Goal: Task Accomplishment & Management: Use online tool/utility

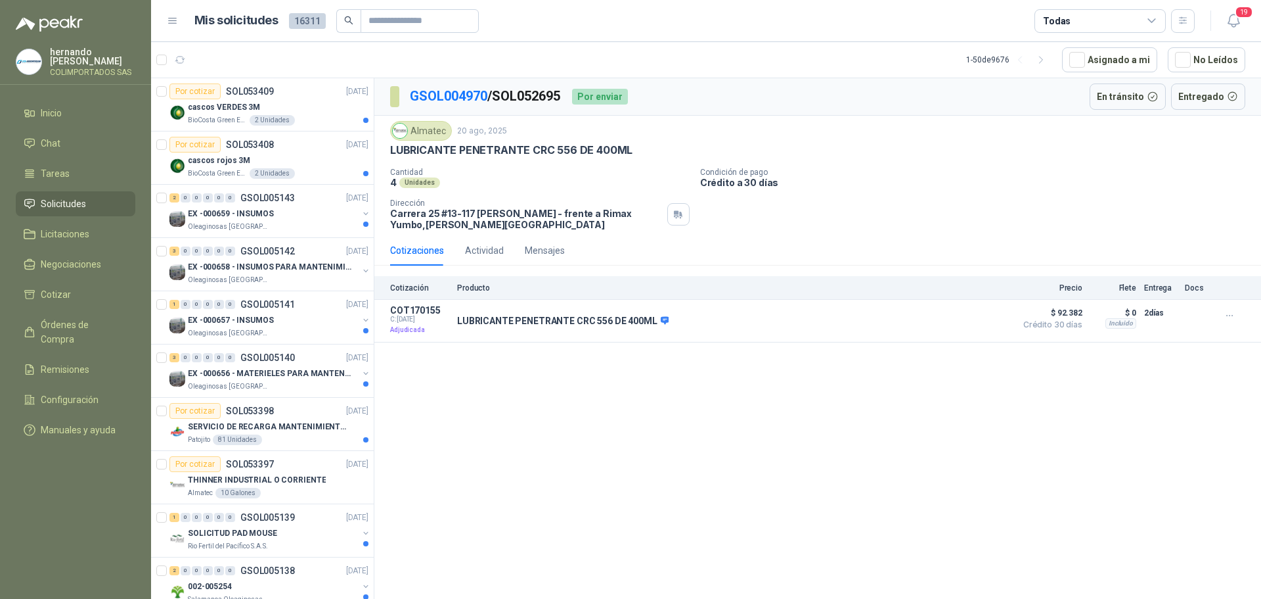
click at [77, 204] on span "Solicitudes" at bounding box center [63, 203] width 45 height 14
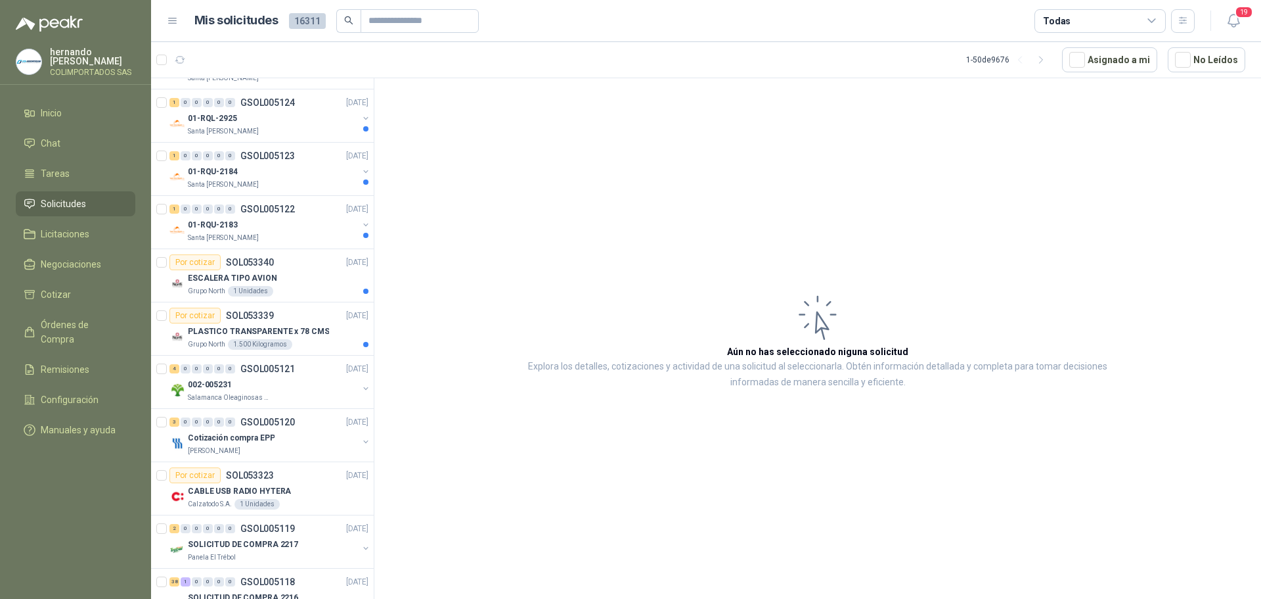
scroll to position [1183, 0]
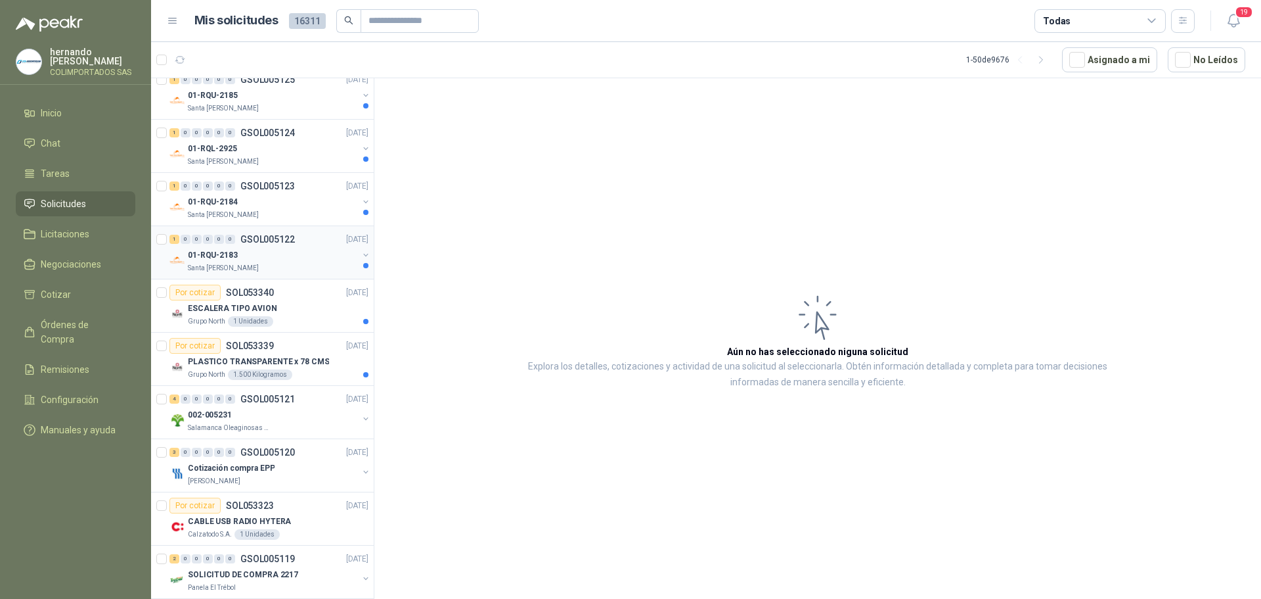
click at [288, 259] on div "01-RQU-2183" at bounding box center [273, 255] width 170 height 16
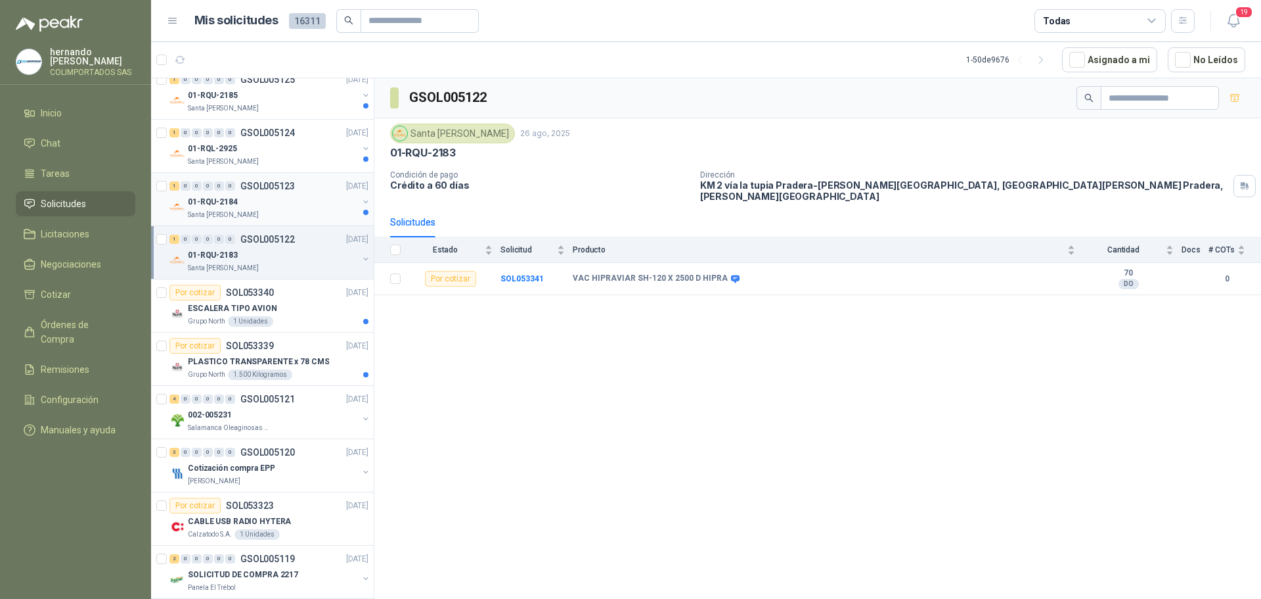
click at [280, 209] on div "01-RQU-2184" at bounding box center [273, 202] width 170 height 16
click at [264, 161] on div "Santa [PERSON_NAME]" at bounding box center [273, 161] width 170 height 11
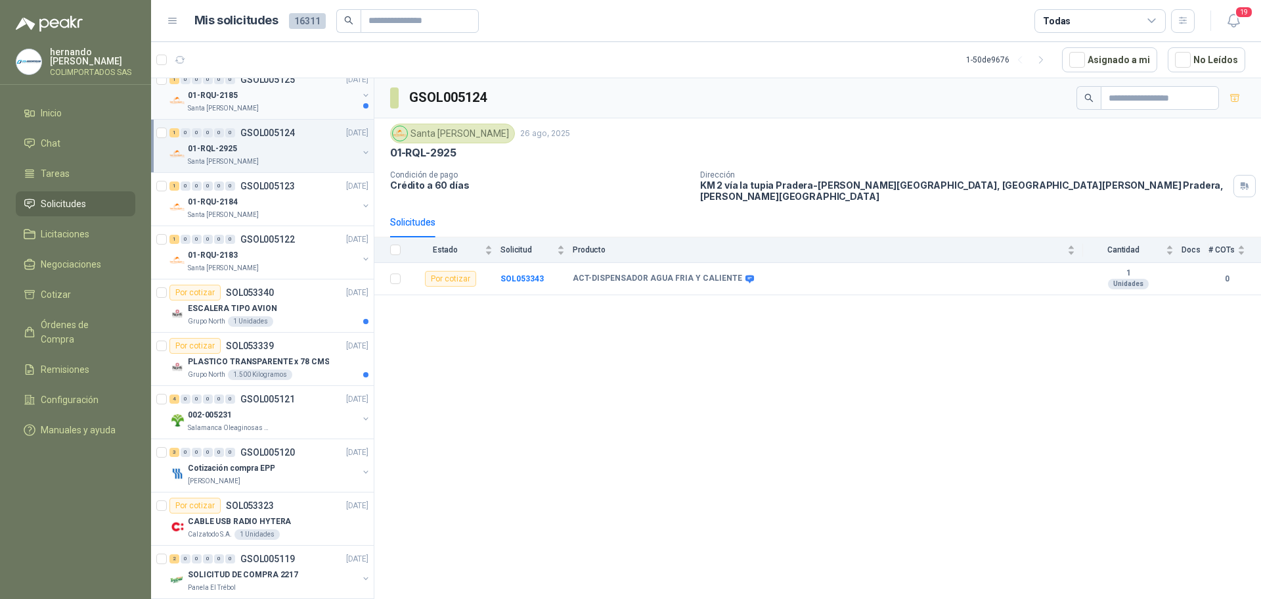
click at [283, 112] on div "Santa [PERSON_NAME]" at bounding box center [273, 108] width 170 height 11
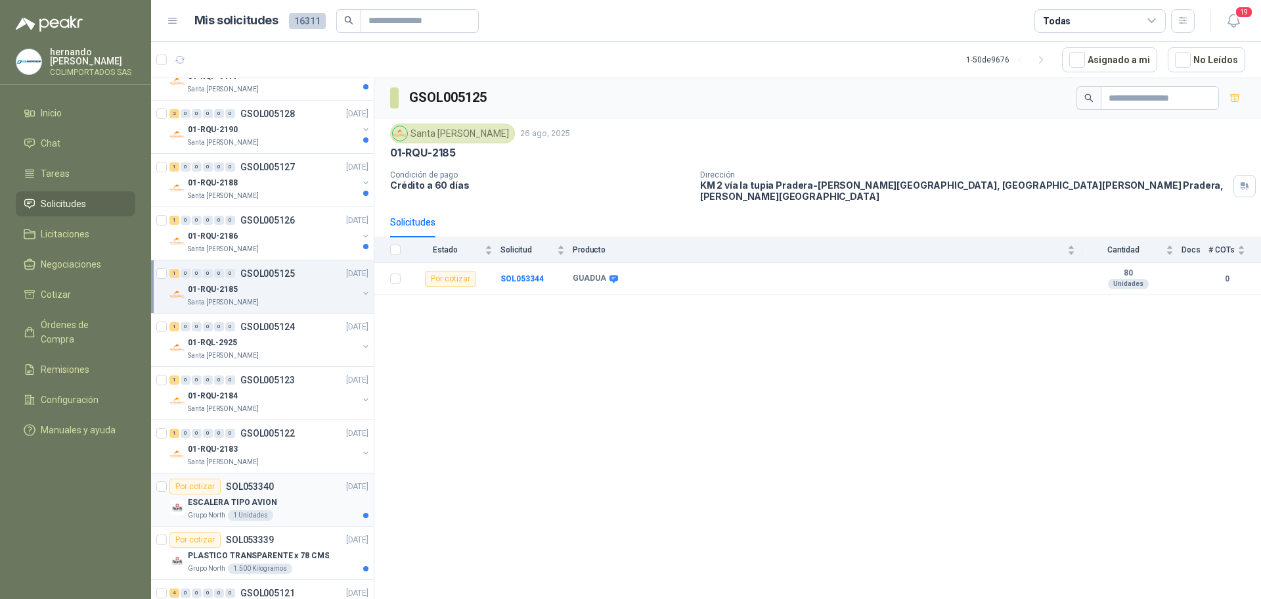
scroll to position [986, 0]
click at [294, 248] on div "Santa [PERSON_NAME]" at bounding box center [273, 252] width 170 height 11
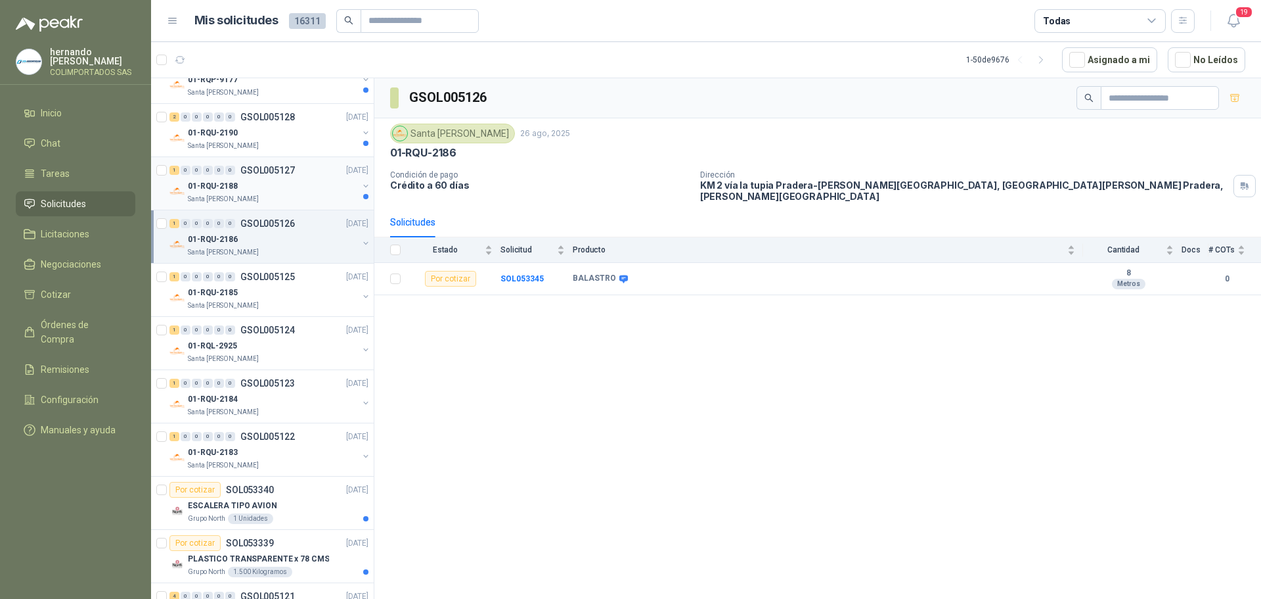
click at [289, 178] on div "01-RQU-2188" at bounding box center [273, 186] width 170 height 16
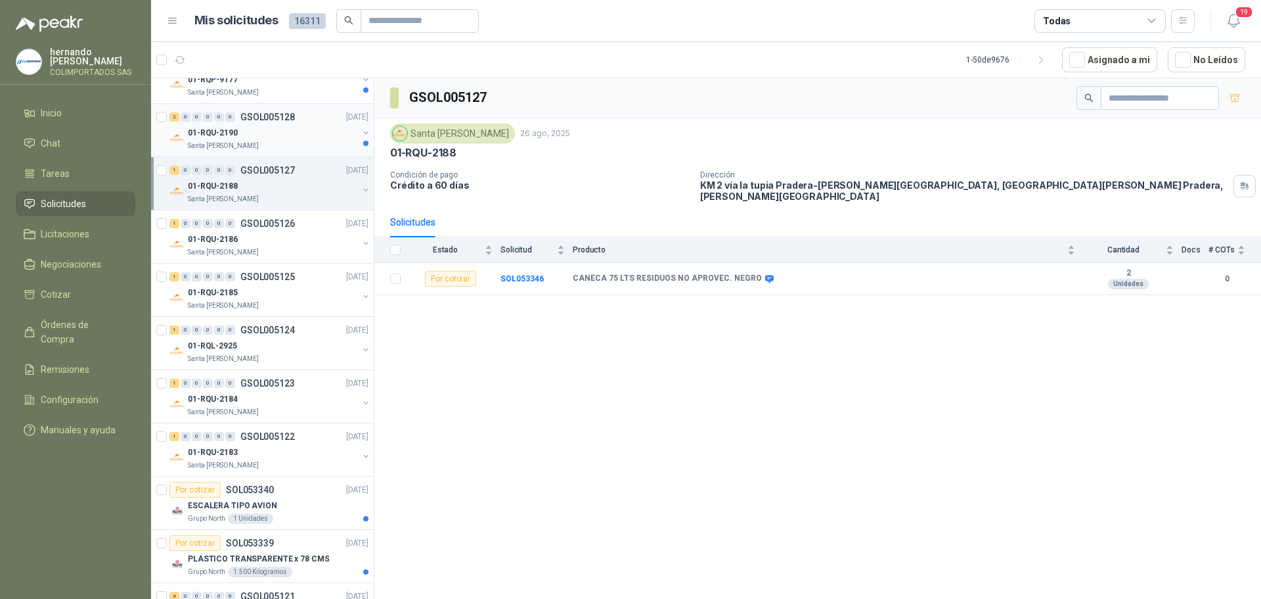
click at [291, 146] on div "Santa [PERSON_NAME]" at bounding box center [273, 146] width 170 height 11
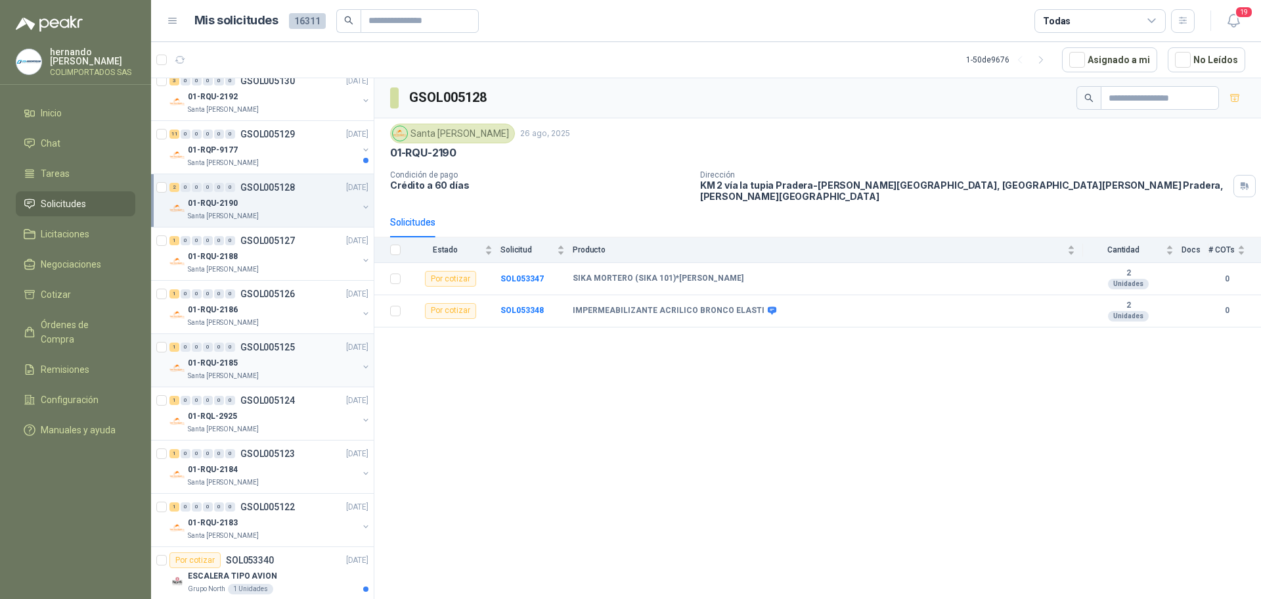
scroll to position [723, 0]
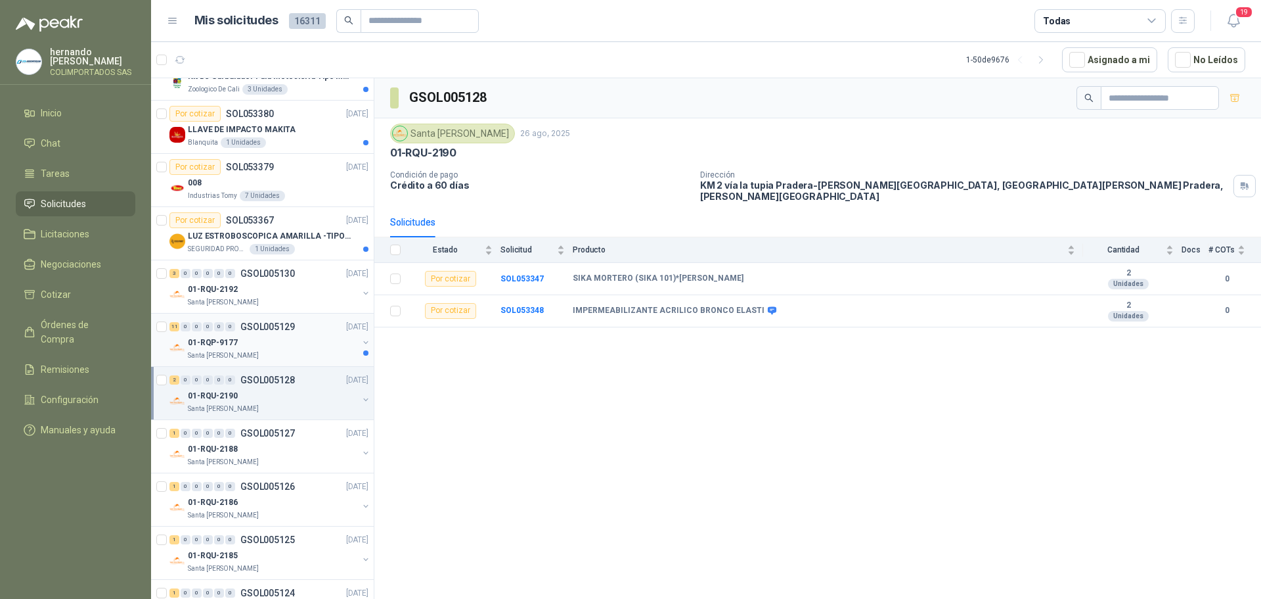
click at [310, 346] on div "01-RQP-9177" at bounding box center [273, 342] width 170 height 16
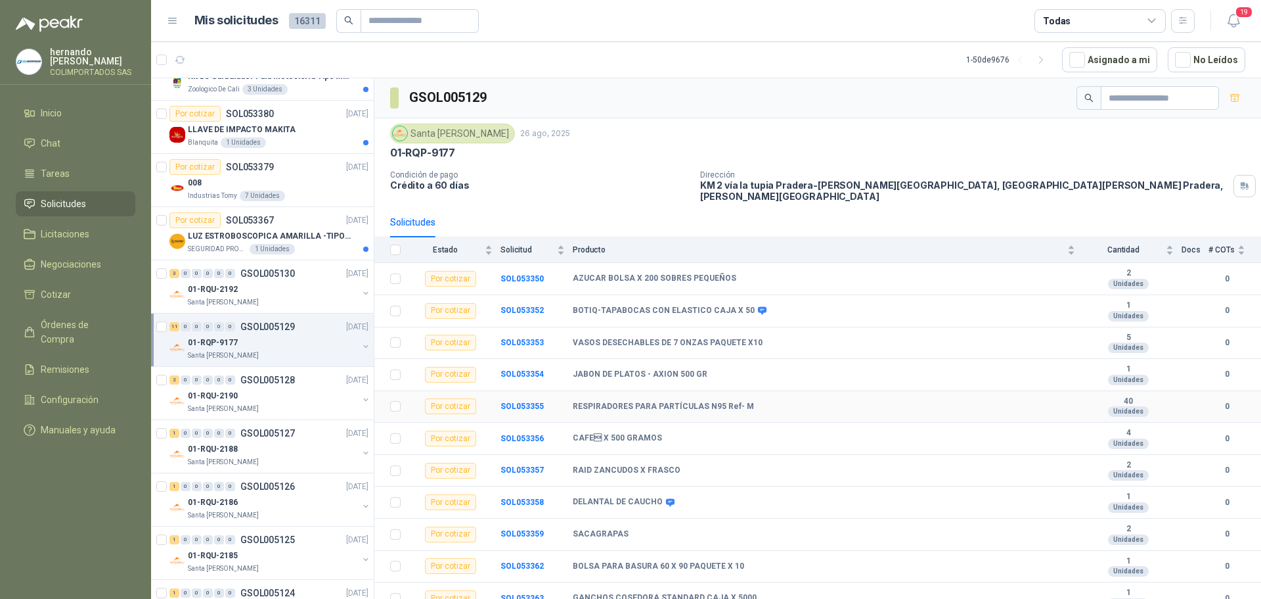
scroll to position [2, 0]
click at [283, 280] on div "3 0 0 0 0 0 GSOL005130 26/08/25" at bounding box center [271, 273] width 202 height 16
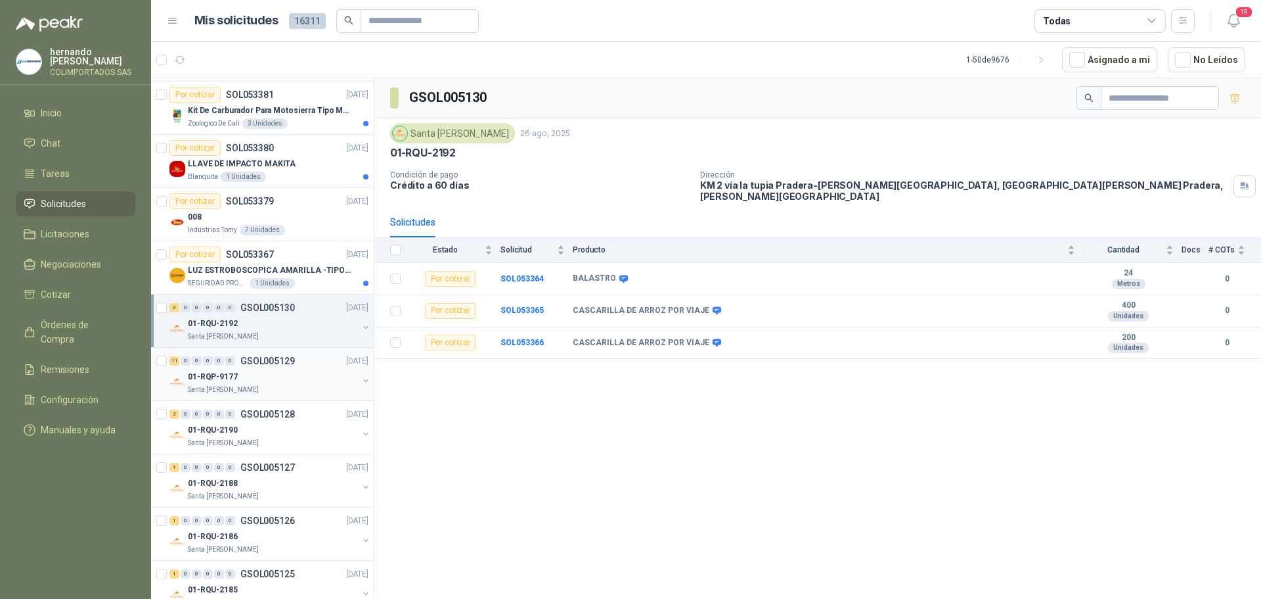
scroll to position [657, 0]
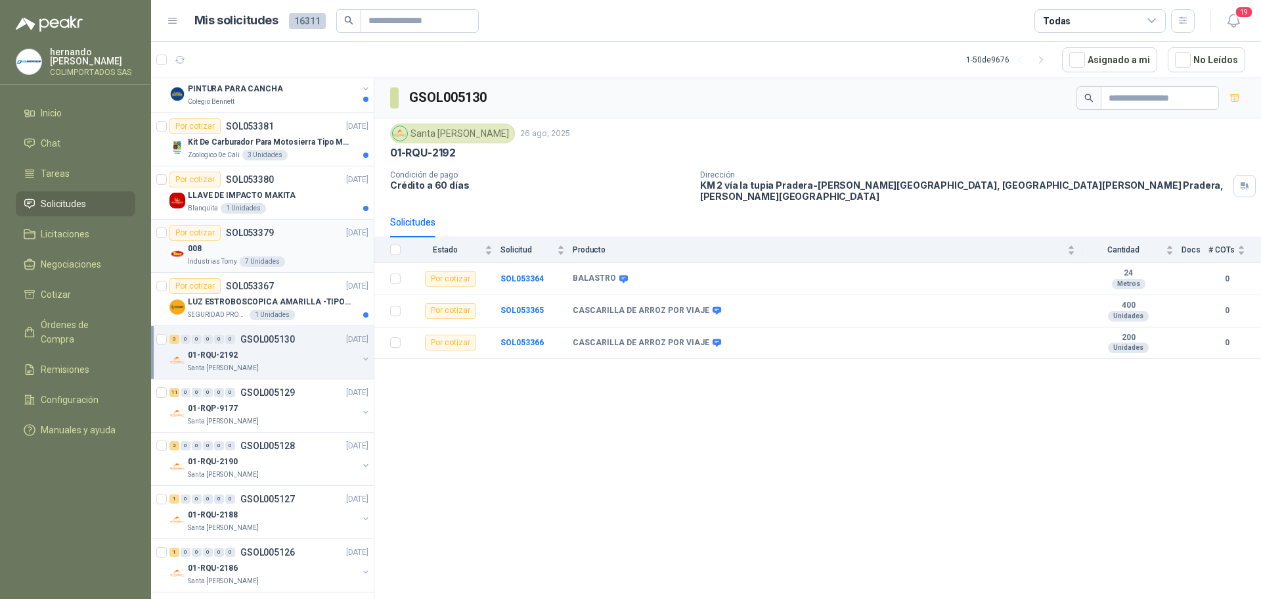
click at [311, 251] on div "008" at bounding box center [278, 248] width 181 height 16
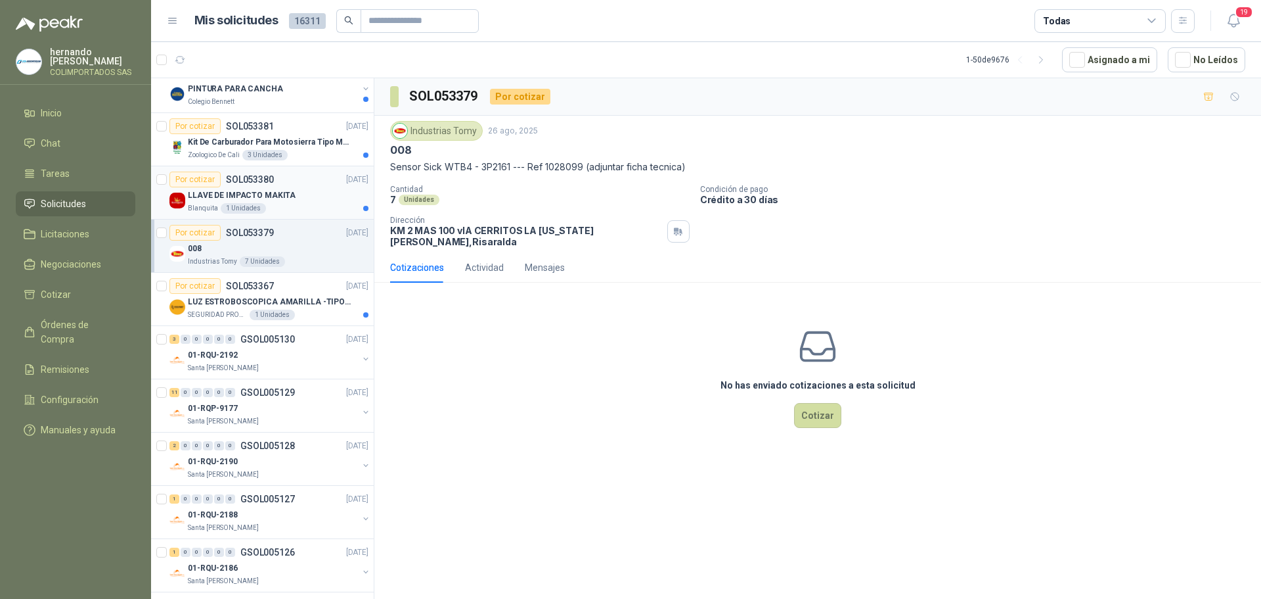
click at [294, 204] on div "Blanquita 1 Unidades" at bounding box center [278, 208] width 181 height 11
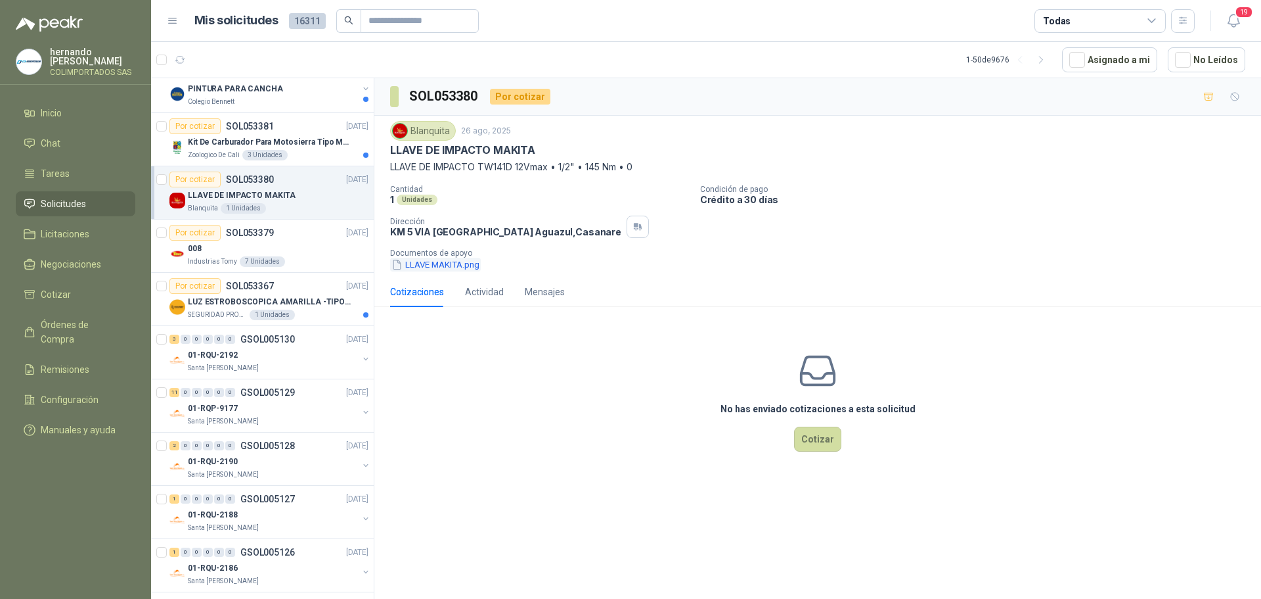
click at [442, 263] on button "LLAVE MAKITA.png" at bounding box center [435, 265] width 91 height 14
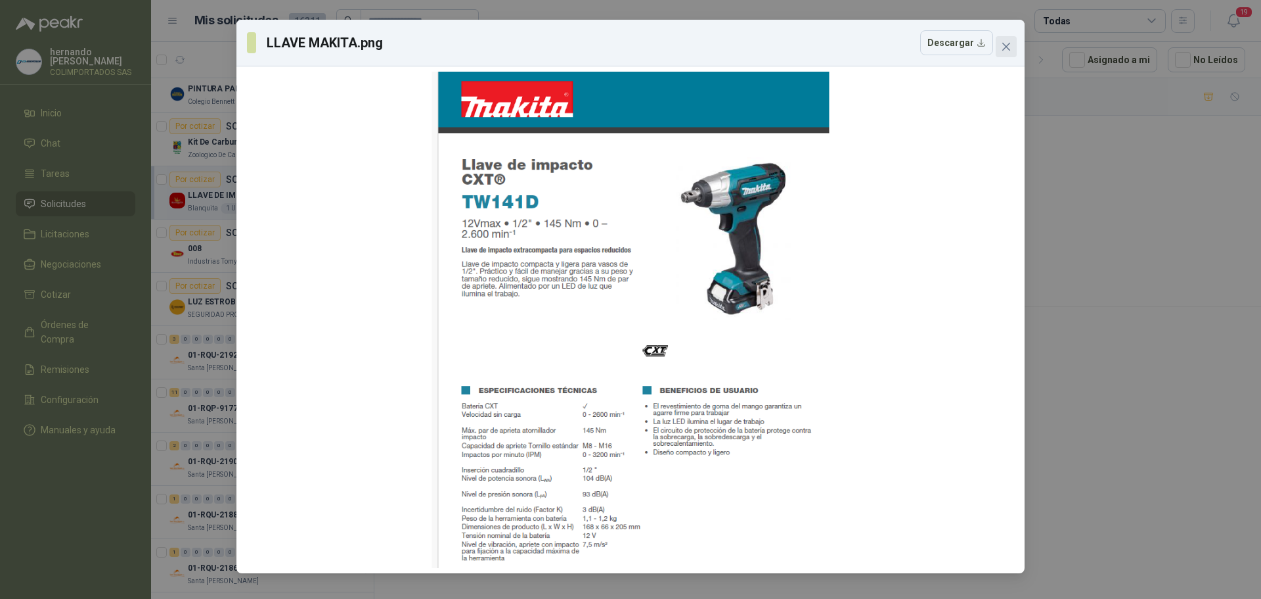
click at [1008, 46] on icon "close" at bounding box center [1007, 47] width 8 height 8
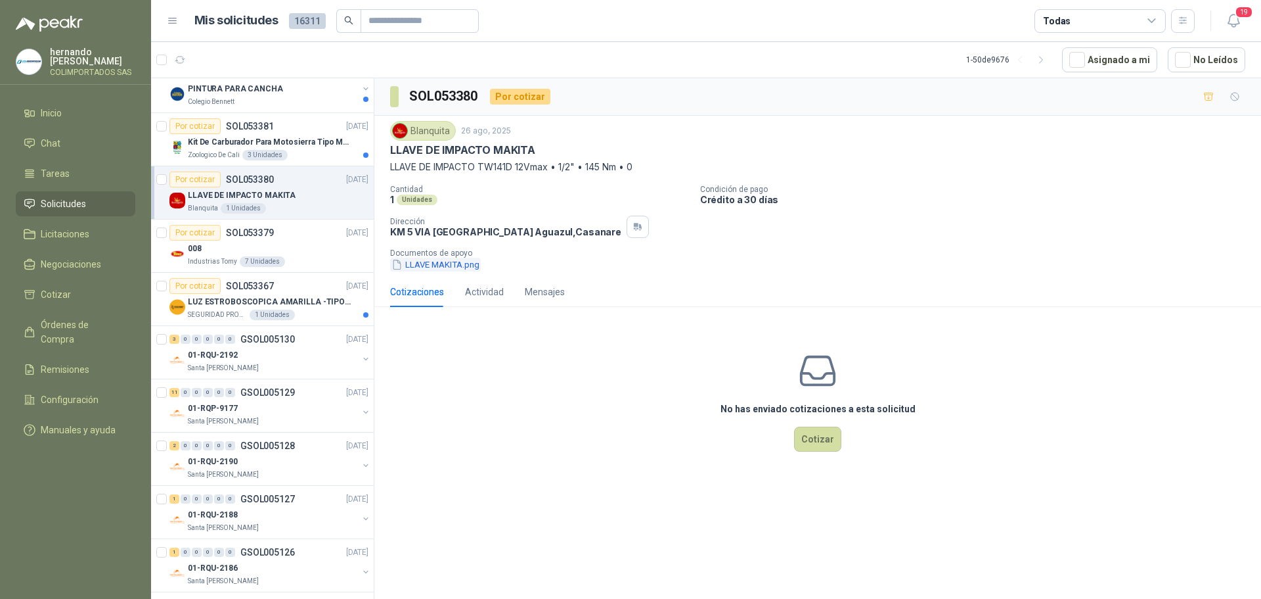
click at [430, 261] on button "LLAVE MAKITA.png" at bounding box center [435, 265] width 91 height 14
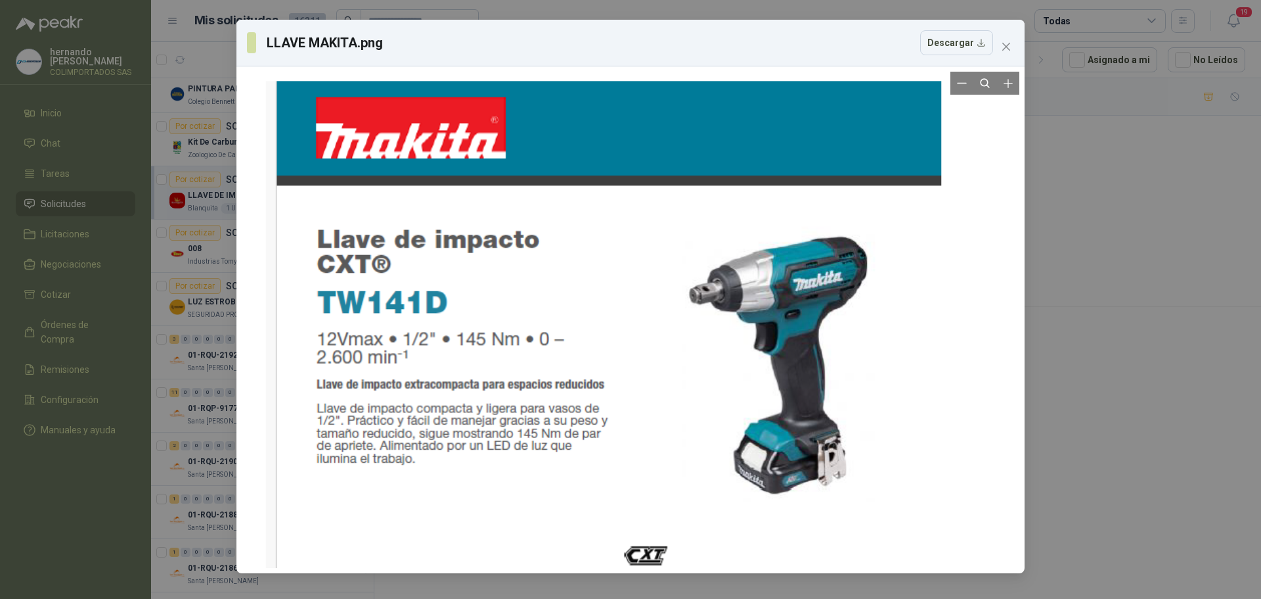
drag, startPoint x: 710, startPoint y: 202, endPoint x: 683, endPoint y: 485, distance: 283.8
click at [683, 485] on div at bounding box center [603, 503] width 675 height 844
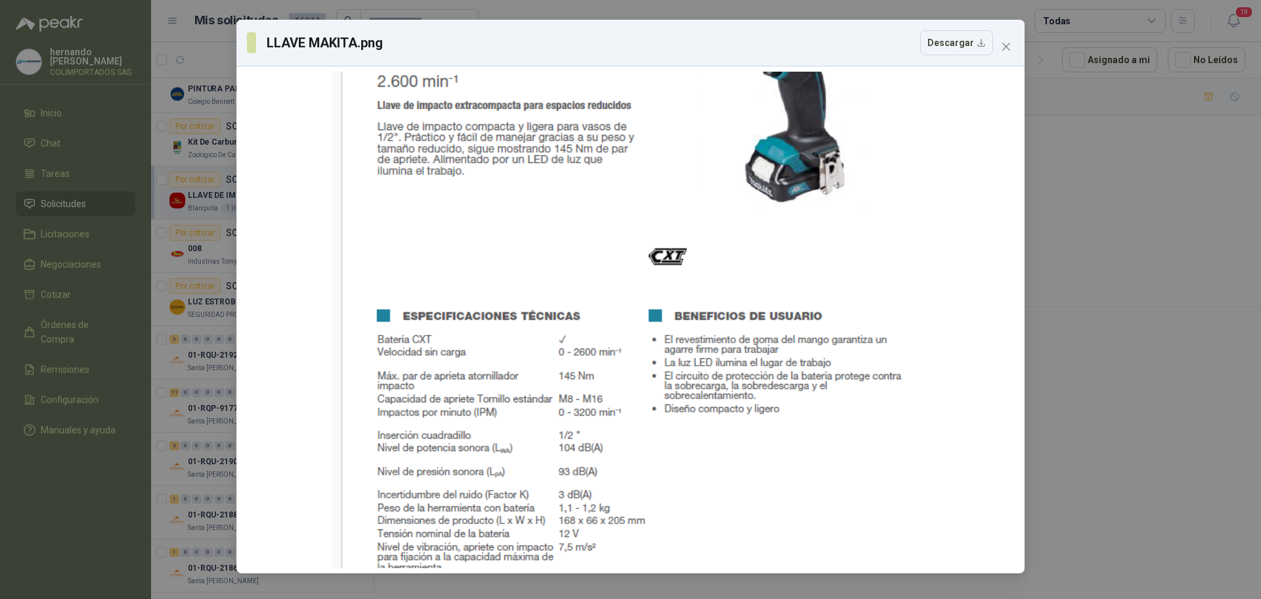
click at [1100, 239] on div "LLAVE MAKITA.png Descargar" at bounding box center [630, 299] width 1261 height 599
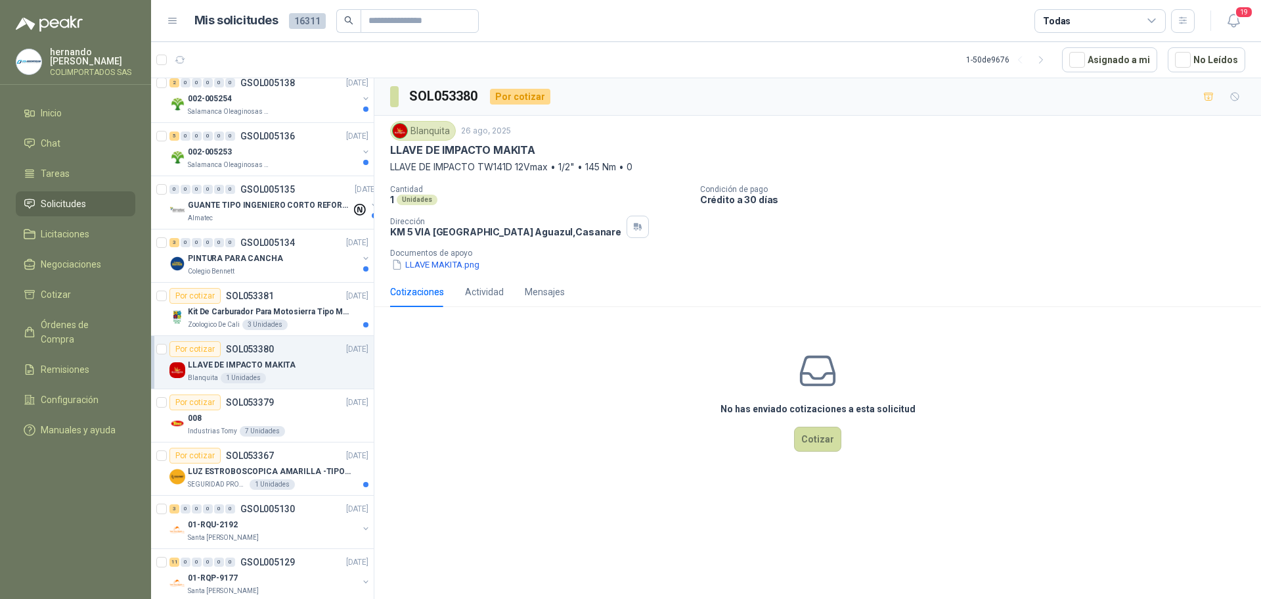
scroll to position [460, 0]
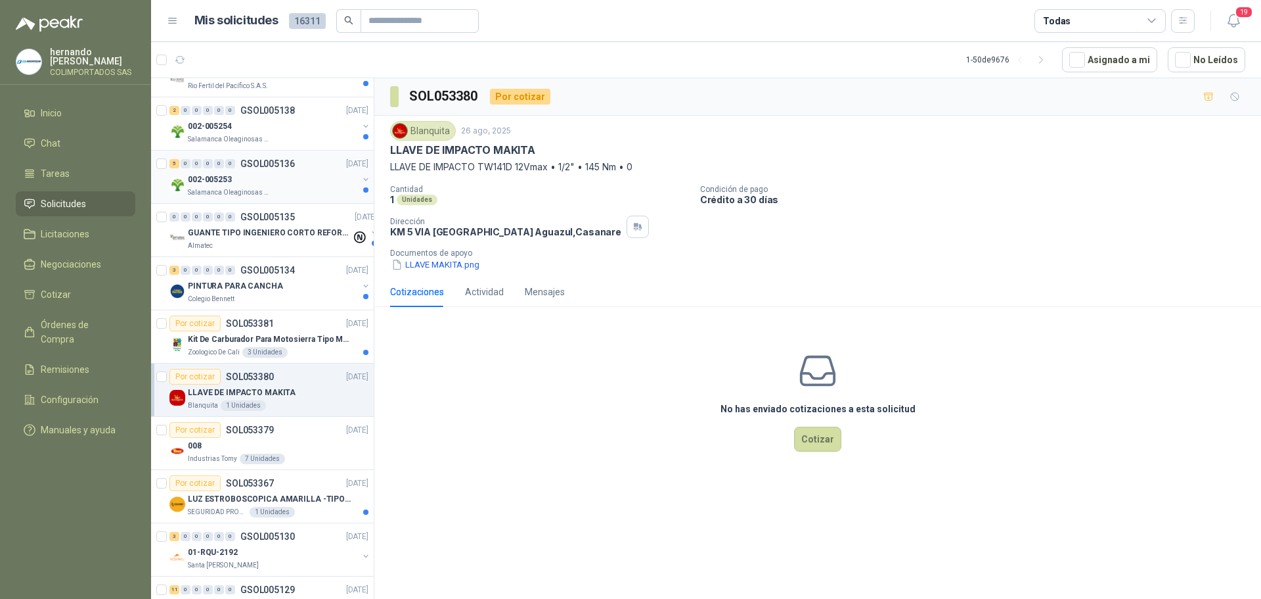
click at [294, 191] on div "Salamanca Oleaginosas SAS" at bounding box center [273, 192] width 170 height 11
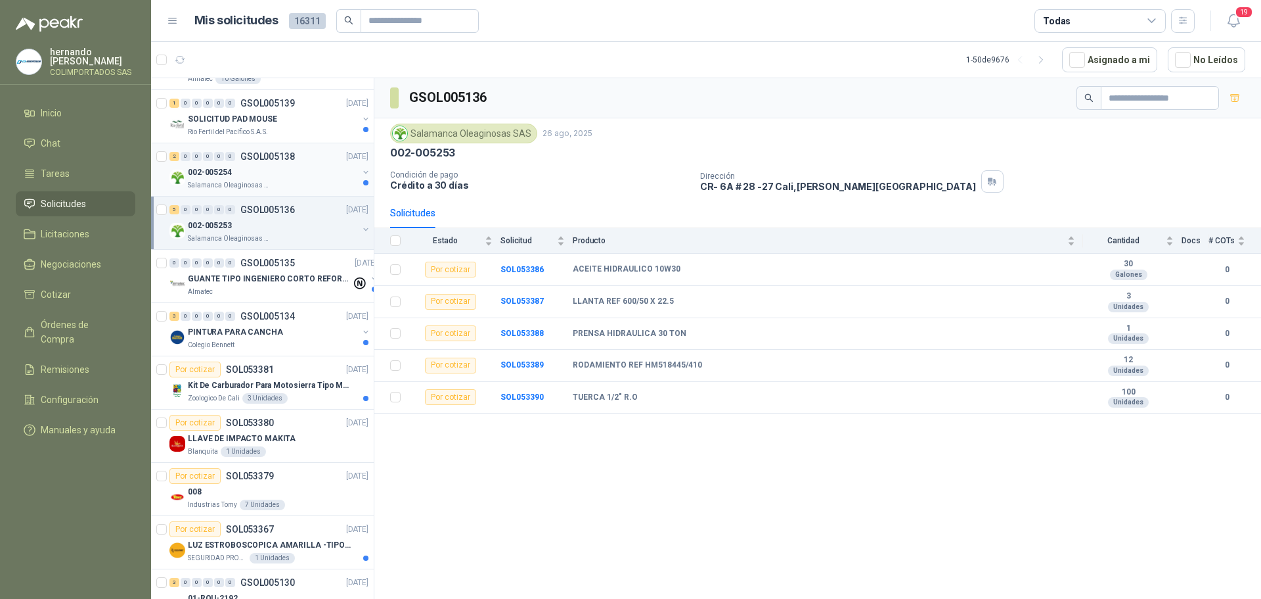
scroll to position [394, 0]
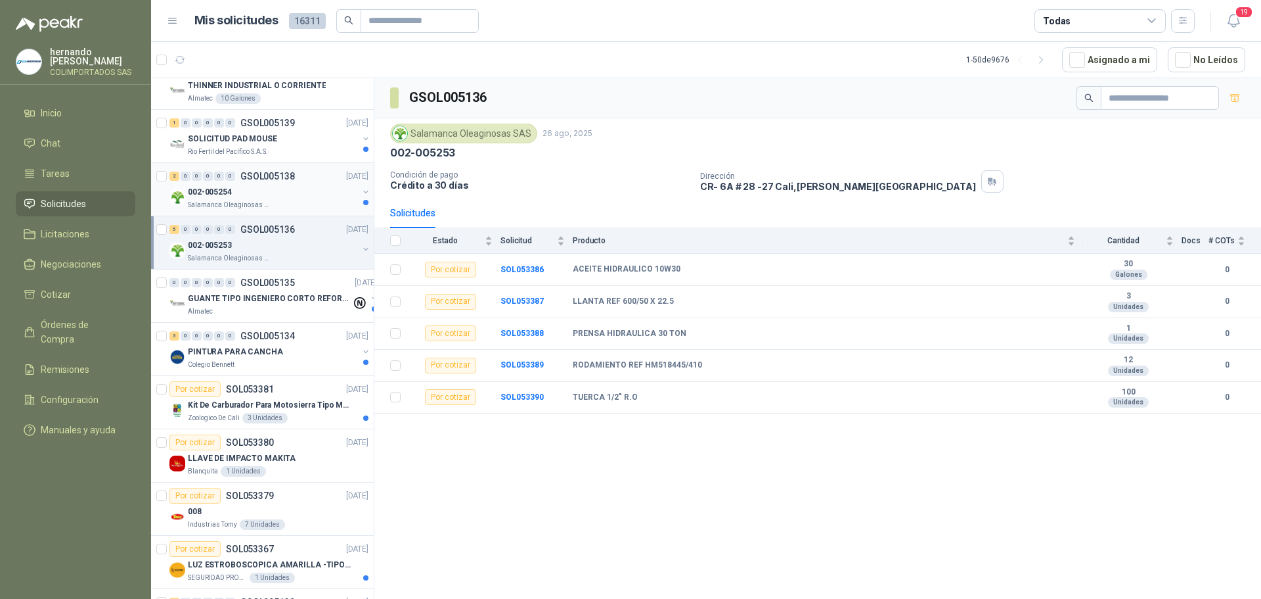
click at [294, 202] on div "Salamanca Oleaginosas SAS" at bounding box center [273, 205] width 170 height 11
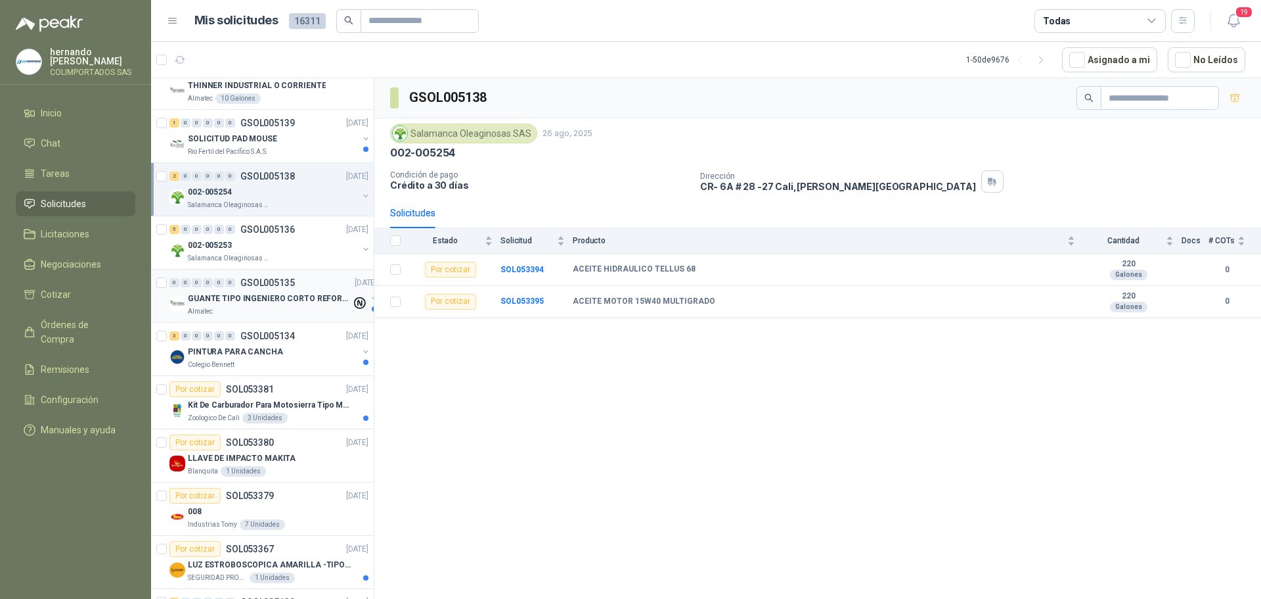
scroll to position [131, 0]
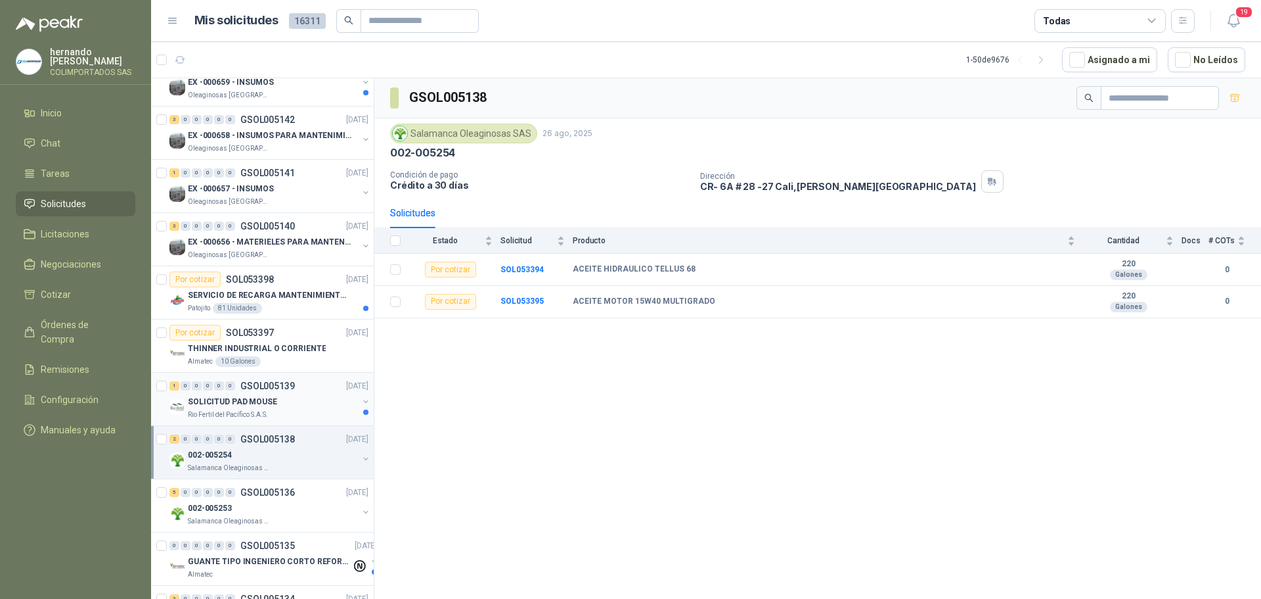
click at [289, 414] on div "Rio Fertil del Pacífico S.A.S." at bounding box center [273, 414] width 170 height 11
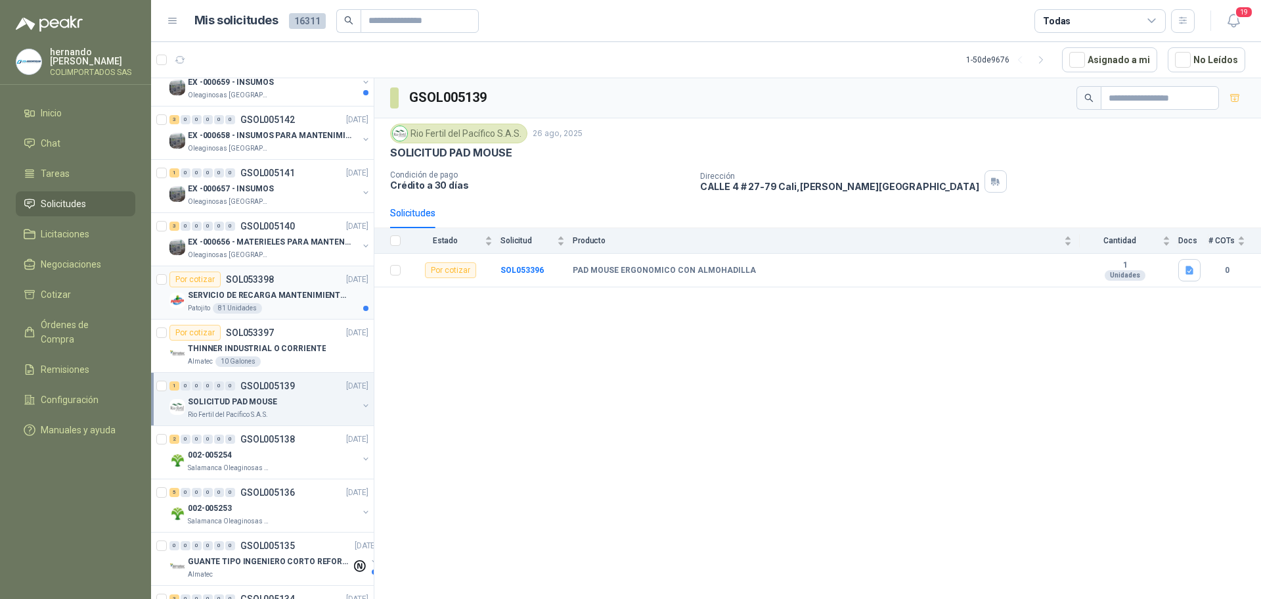
click at [299, 303] on div "Patojito 81 Unidades" at bounding box center [278, 308] width 181 height 11
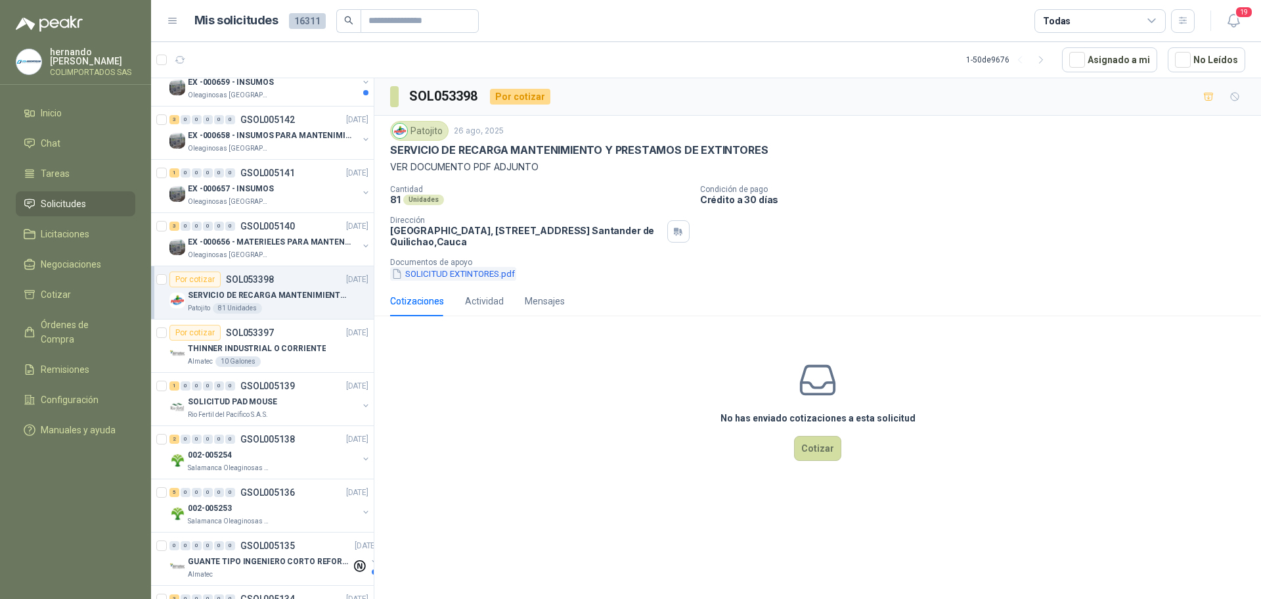
click at [463, 271] on button "SOLICITUD EXTINTORES.pdf" at bounding box center [453, 274] width 126 height 14
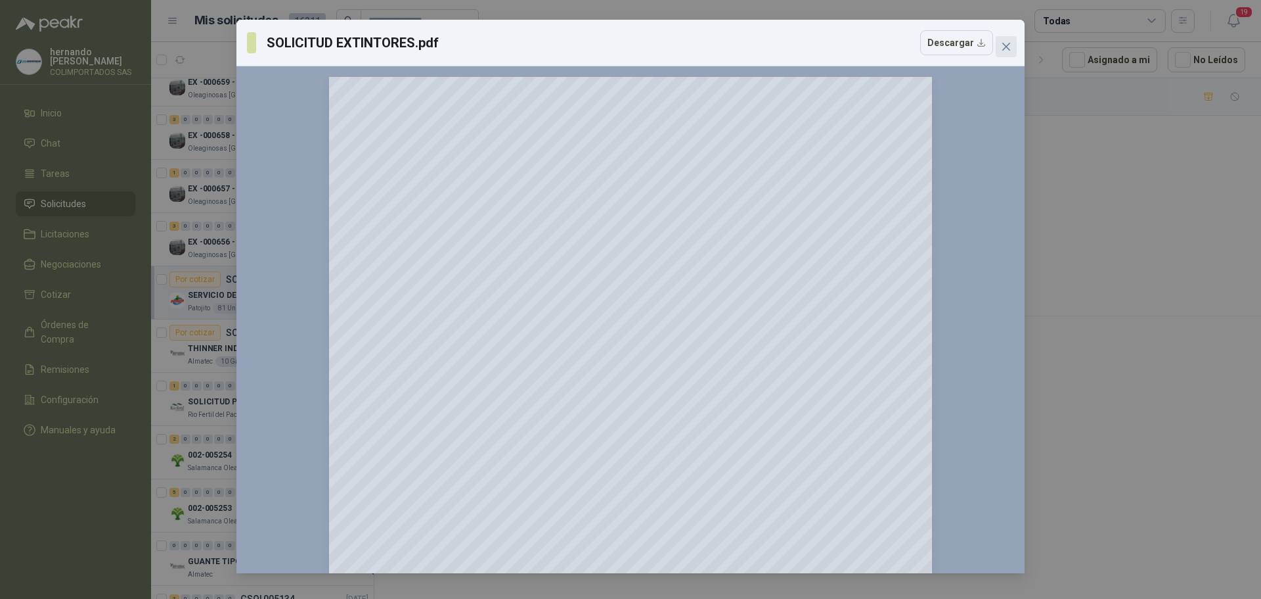
click at [1007, 45] on icon "close" at bounding box center [1006, 46] width 11 height 11
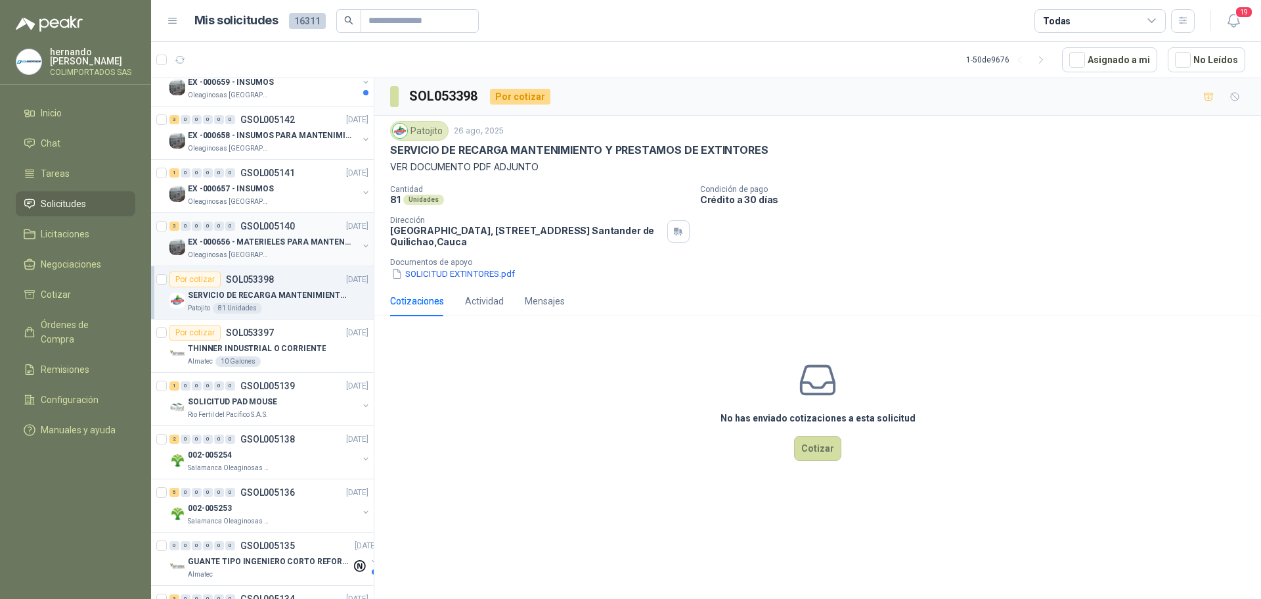
click at [296, 254] on div "Oleaginosas [GEOGRAPHIC_DATA][PERSON_NAME]" at bounding box center [273, 255] width 170 height 11
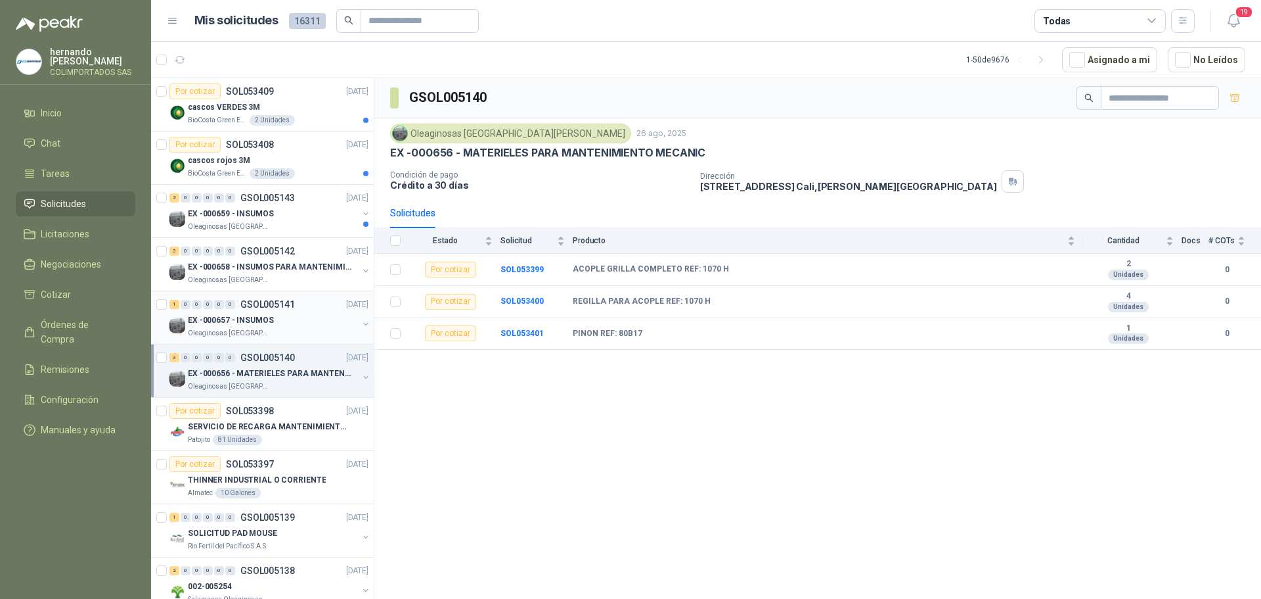
click at [304, 324] on div "EX -000657 - INSUMOS" at bounding box center [273, 320] width 170 height 16
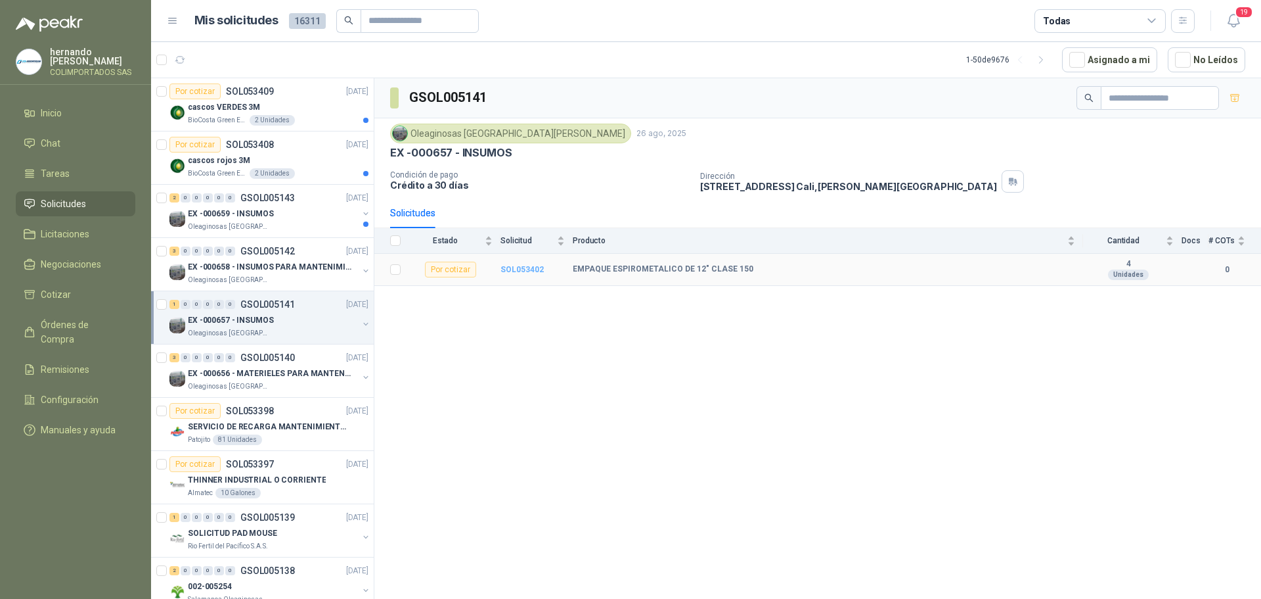
click at [526, 266] on b "SOL053402" at bounding box center [522, 269] width 43 height 9
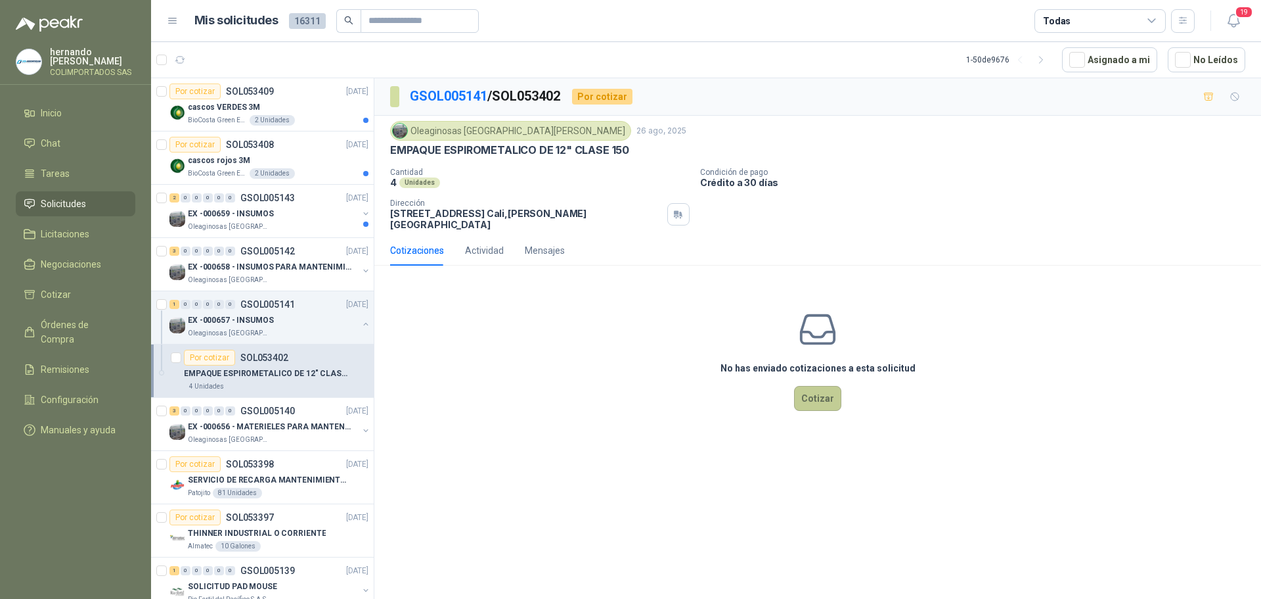
click at [826, 386] on button "Cotizar" at bounding box center [817, 398] width 47 height 25
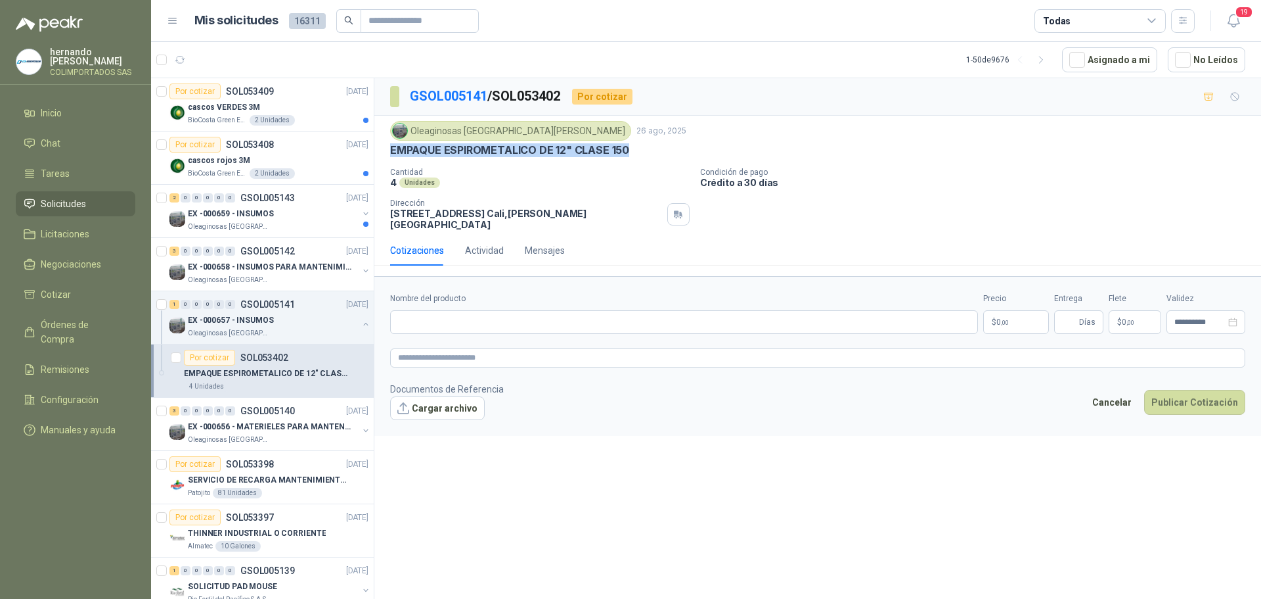
drag, startPoint x: 629, startPoint y: 148, endPoint x: 391, endPoint y: 147, distance: 237.8
click at [391, 147] on div "EMPAQUE ESPIROMETALICO DE 12" CLASE 150" at bounding box center [817, 150] width 855 height 14
copy p "EMPAQUE ESPIROMETALICO DE 12" CLASE 150"
click at [497, 311] on input "Nombre del producto" at bounding box center [684, 322] width 588 height 24
paste input "**********"
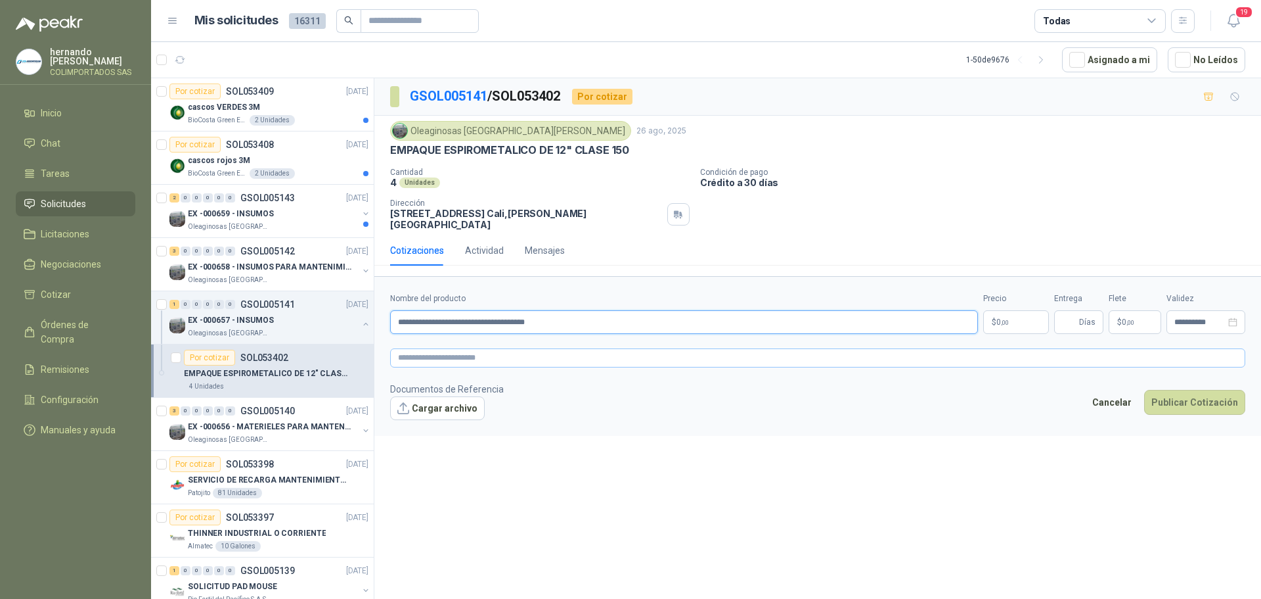
type input "**********"
click at [489, 348] on textarea at bounding box center [817, 357] width 855 height 19
paste textarea "**********"
type textarea "**********"
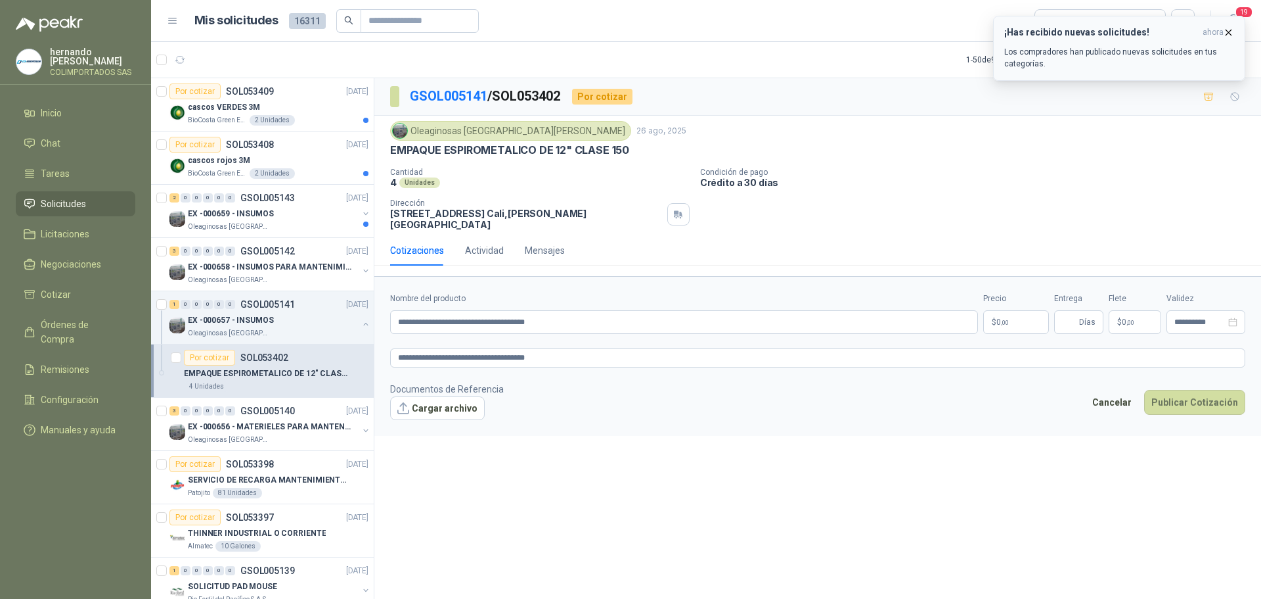
click at [1229, 32] on icon "button" at bounding box center [1228, 32] width 11 height 11
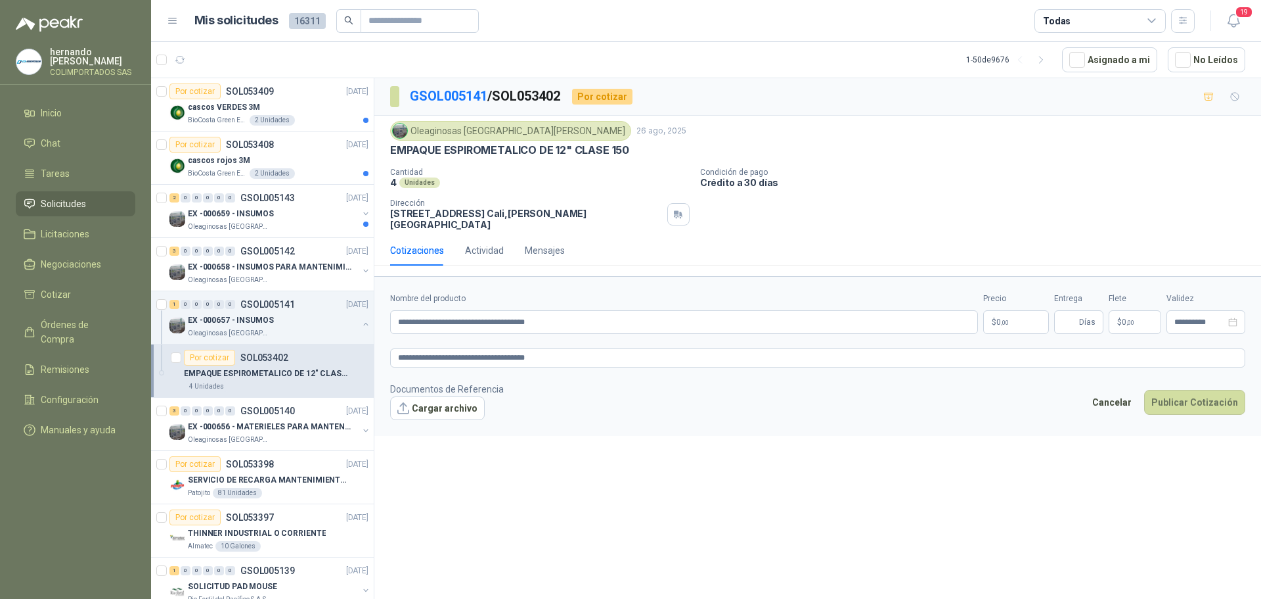
click at [1011, 311] on body "hernando agudelo villegas COLIMPORTADOS SAS Inicio Chat Tareas Solicitudes Lici…" at bounding box center [630, 299] width 1261 height 599
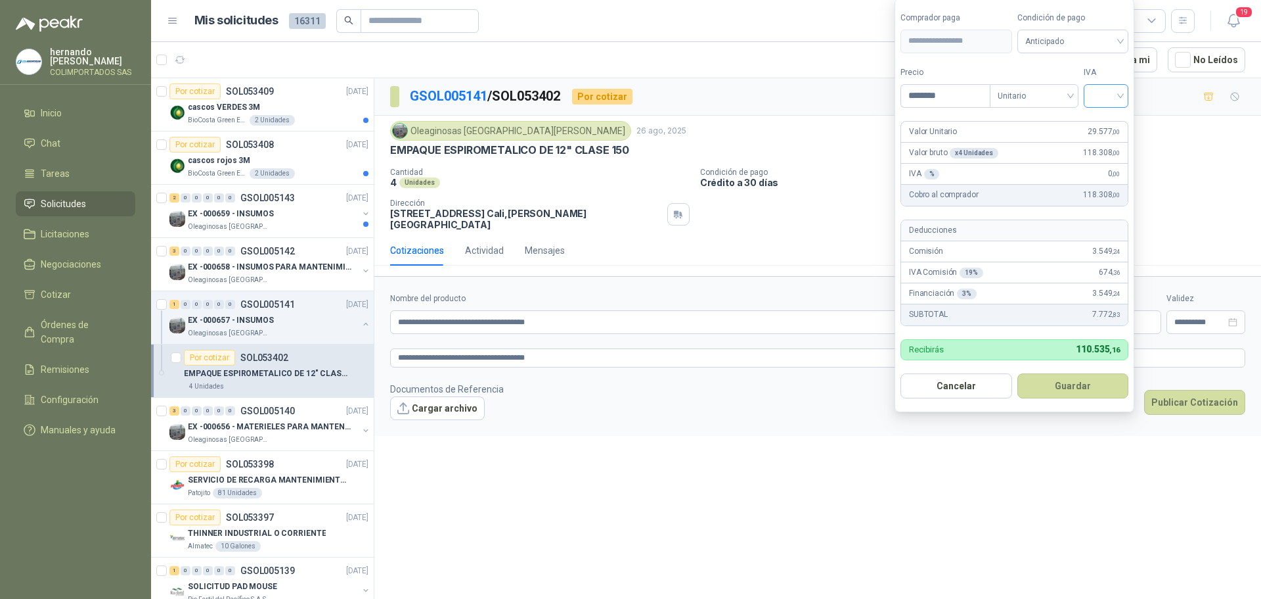
type input "********"
click at [1120, 97] on input "search" at bounding box center [1106, 95] width 29 height 20
click at [1107, 120] on div "19%" at bounding box center [1109, 123] width 24 height 14
click at [1119, 41] on span "Anticipado" at bounding box center [1075, 42] width 97 height 20
click at [1070, 88] on div "Crédito a 30 días" at bounding box center [1076, 89] width 92 height 14
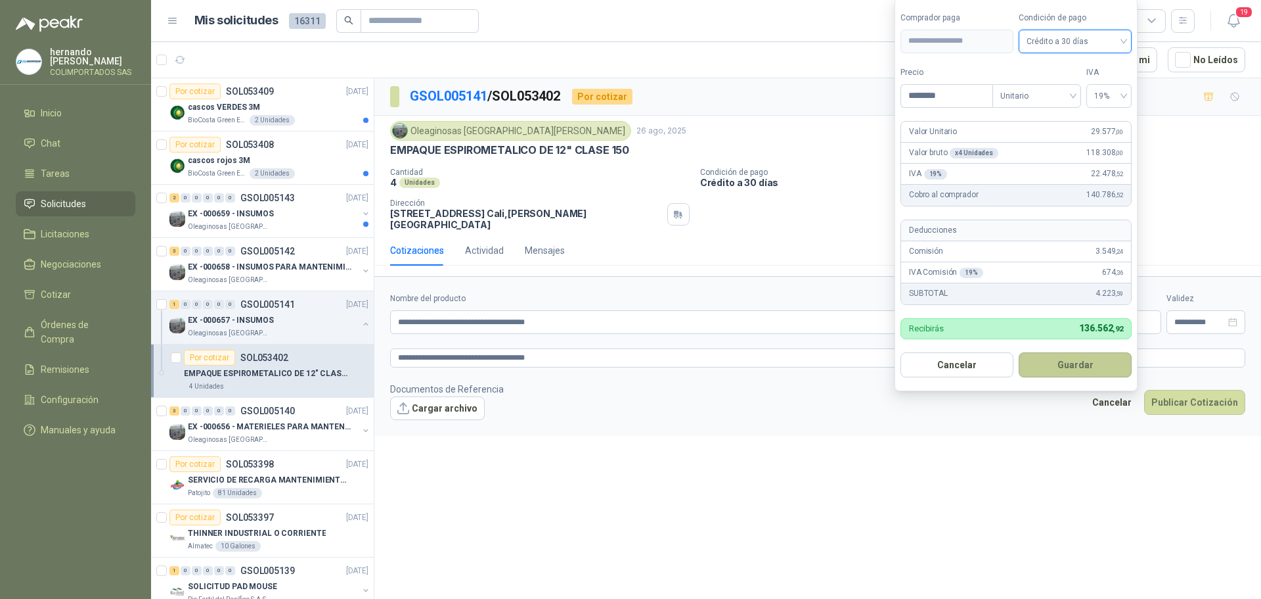
click at [1062, 352] on button "Guardar" at bounding box center [1075, 364] width 113 height 25
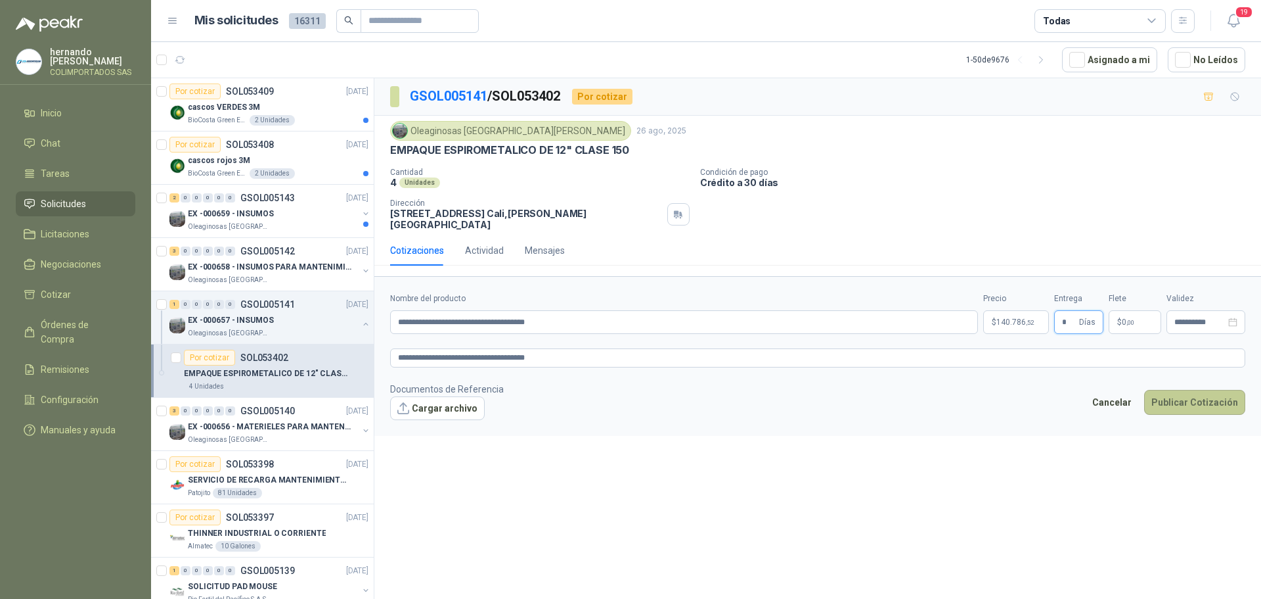
type input "*"
click at [1179, 399] on button "Publicar Cotización" at bounding box center [1195, 402] width 101 height 25
